Goal: Task Accomplishment & Management: Complete application form

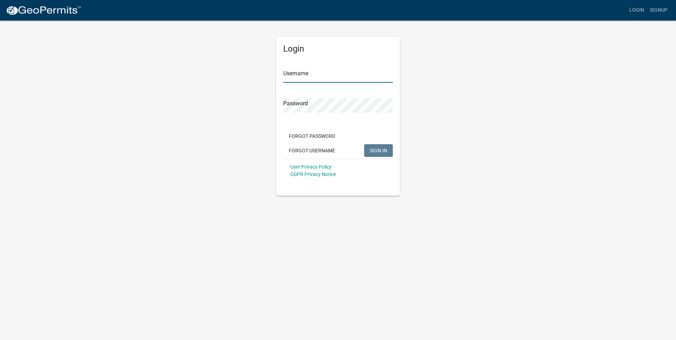
click at [306, 76] on input "Username" at bounding box center [338, 75] width 110 height 15
type input "buddyjetyoung"
click at [381, 149] on span "SIGN IN" at bounding box center [378, 150] width 17 height 6
click at [378, 148] on span "SIGN IN" at bounding box center [378, 150] width 17 height 6
click at [380, 150] on span "SIGN IN" at bounding box center [378, 150] width 17 height 6
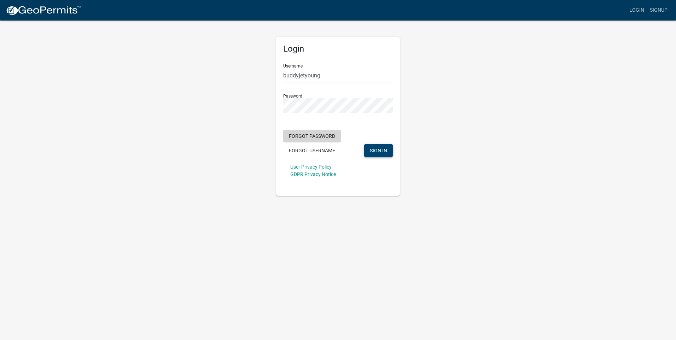
click at [326, 138] on button "Forgot Password" at bounding box center [312, 136] width 58 height 13
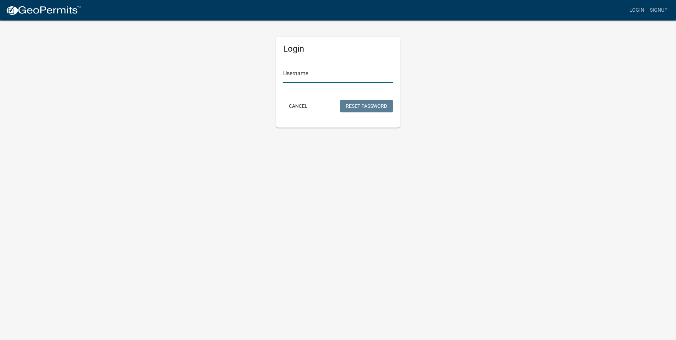
click at [302, 80] on input "Username" at bounding box center [338, 75] width 110 height 15
type input "b"
type input "buddyjetyoung"
click at [340, 100] on button "Reset Password" at bounding box center [366, 106] width 53 height 13
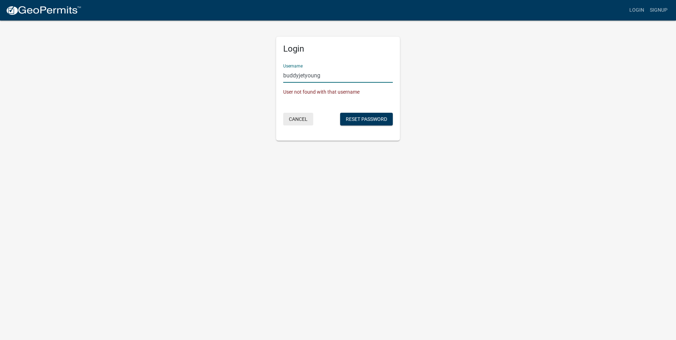
click at [297, 121] on button "Cancel" at bounding box center [298, 119] width 30 height 13
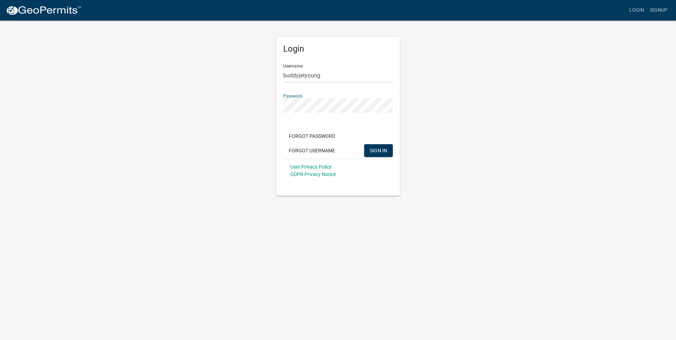
click at [259, 108] on div "Login Username buddyjetyoung Password Forgot Password Forgot Username SIGN IN U…" at bounding box center [338, 108] width 403 height 176
type input "b"
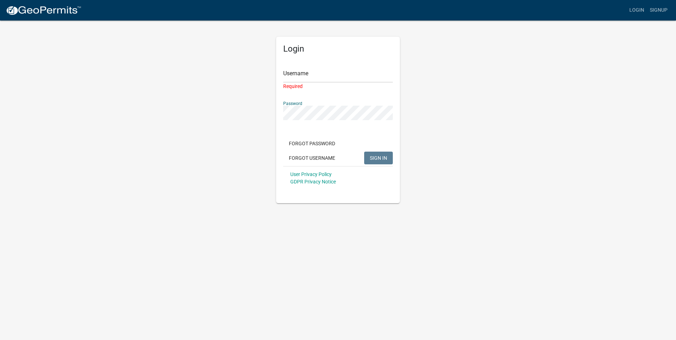
click at [202, 110] on div "Login Username Required Password Forgot Password Forgot Username SIGN IN User P…" at bounding box center [338, 112] width 403 height 184
click at [297, 79] on input "Username" at bounding box center [338, 75] width 110 height 15
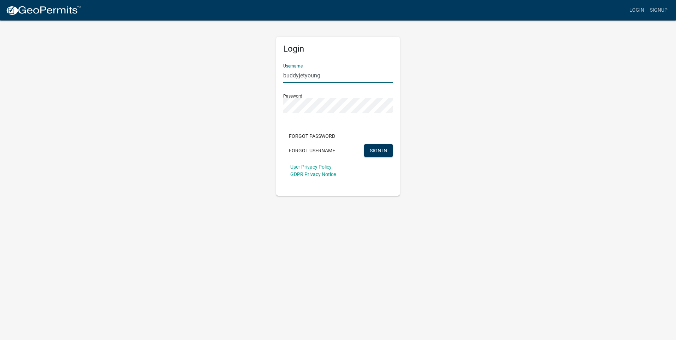
type input "buddyjetyoung"
click at [364, 144] on button "SIGN IN" at bounding box center [378, 150] width 29 height 13
click at [644, 8] on link "Login" at bounding box center [637, 10] width 21 height 13
click at [666, 5] on link "Signup" at bounding box center [658, 10] width 23 height 13
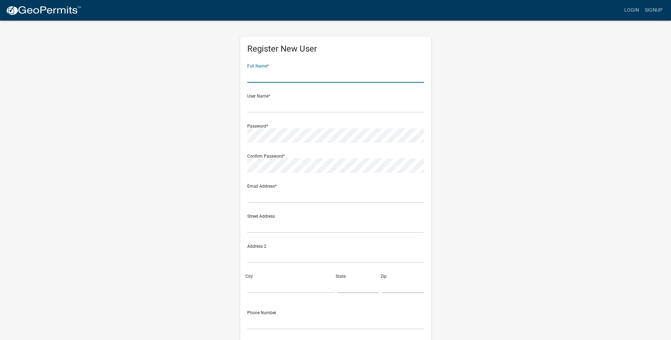
click at [277, 76] on input "text" at bounding box center [335, 75] width 177 height 15
type input "[PERSON_NAME]"
click at [258, 104] on input "text" at bounding box center [335, 105] width 177 height 15
type input "young1"
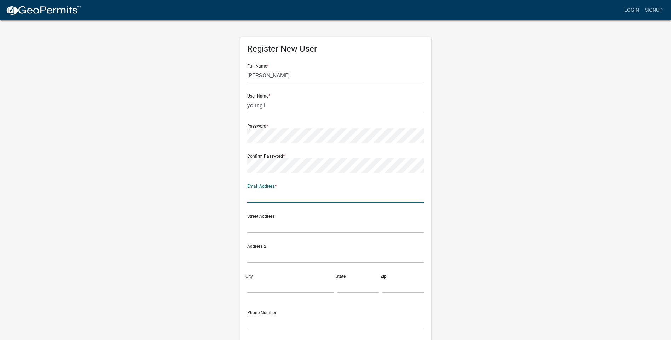
click at [282, 201] on input "text" at bounding box center [335, 196] width 177 height 15
type input "[EMAIL_ADDRESS][DOMAIN_NAME]"
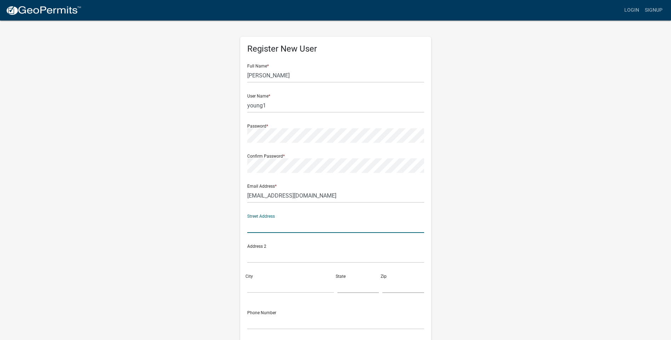
click at [265, 227] on input "text" at bounding box center [335, 226] width 177 height 15
type input "[STREET_ADDRESS]"
click at [276, 285] on input "City" at bounding box center [290, 286] width 87 height 15
type input "Huntington"
click at [363, 288] on input "text" at bounding box center [358, 286] width 42 height 15
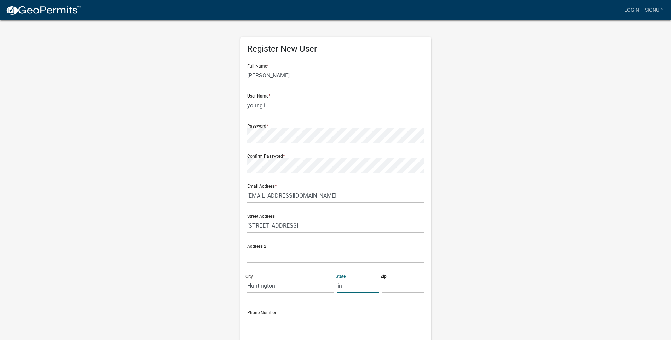
type input "in"
click at [401, 289] on input "text" at bounding box center [403, 286] width 42 height 15
type input "46750"
drag, startPoint x: 256, startPoint y: 326, endPoint x: 259, endPoint y: 319, distance: 7.5
click at [257, 324] on input "text" at bounding box center [335, 322] width 177 height 15
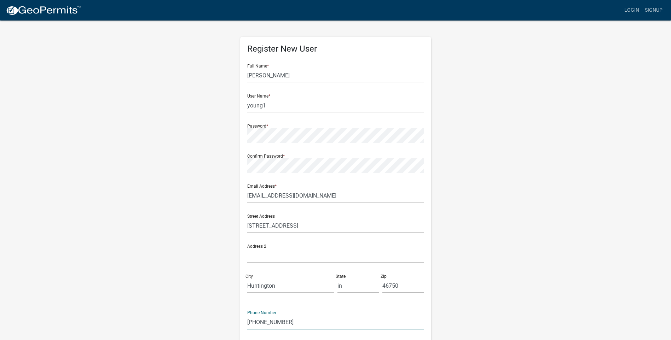
scroll to position [58, 0]
type input "[PHONE_NUMBER]"
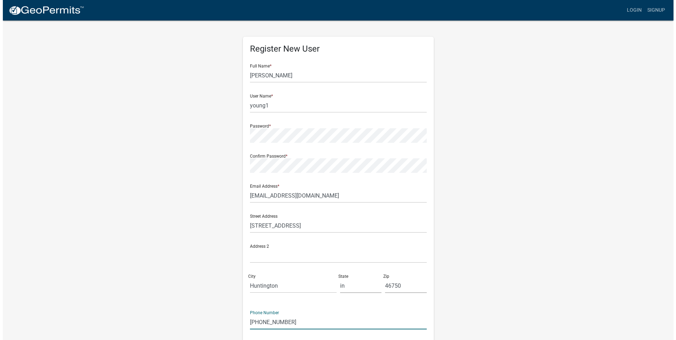
scroll to position [0, 0]
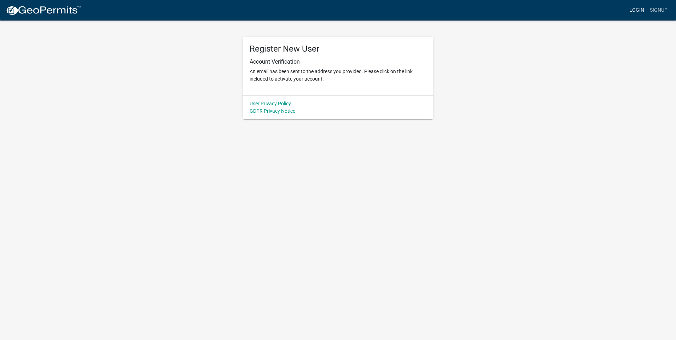
click at [632, 6] on link "Login" at bounding box center [637, 10] width 21 height 13
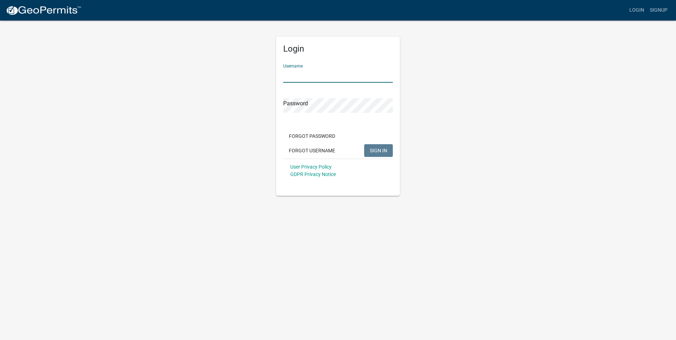
click at [326, 79] on input "Username" at bounding box center [338, 75] width 110 height 15
type input "young1"
click at [380, 151] on span "SIGN IN" at bounding box center [378, 150] width 17 height 6
